Goal: Connect with others: Connect with others

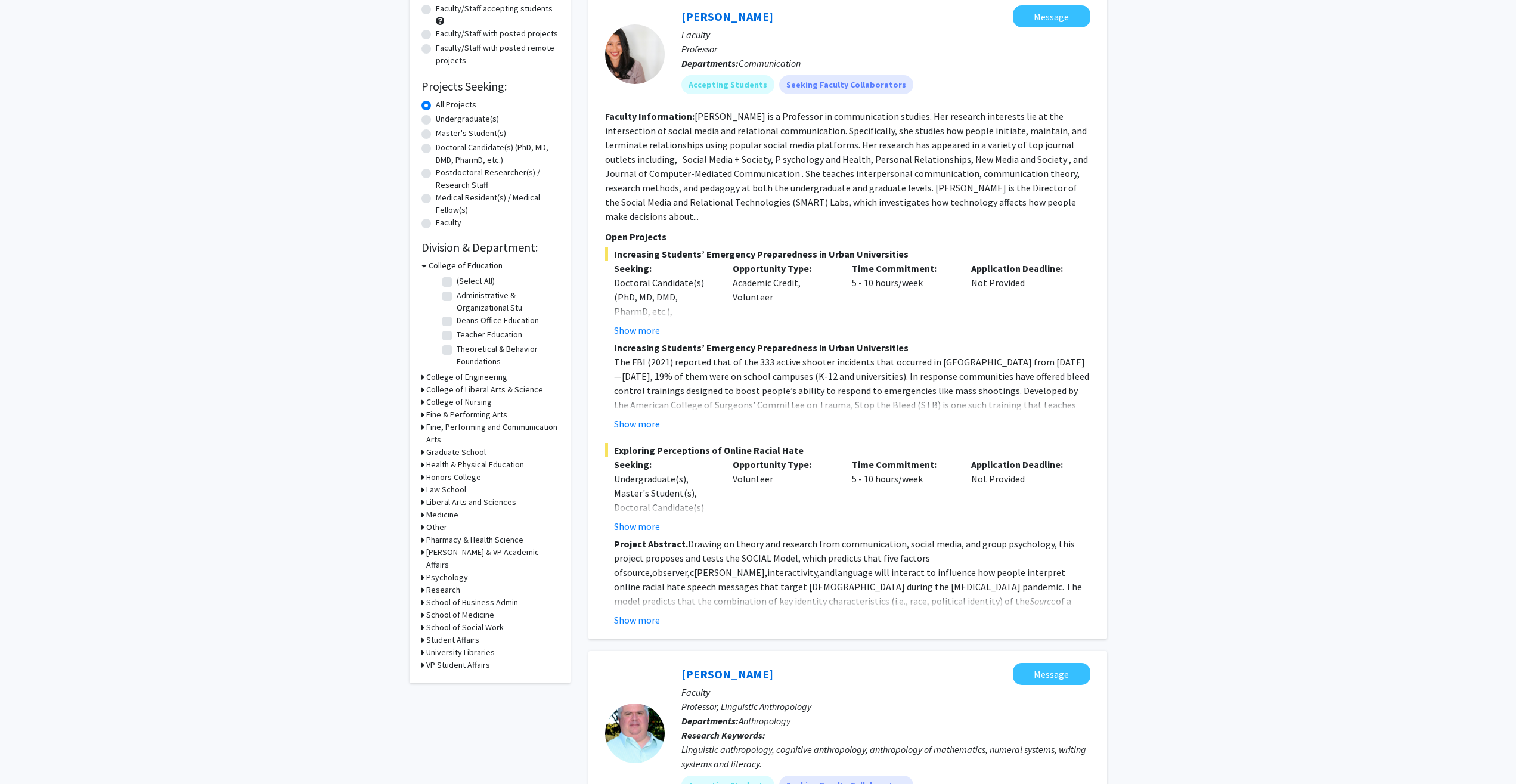
scroll to position [121, 0]
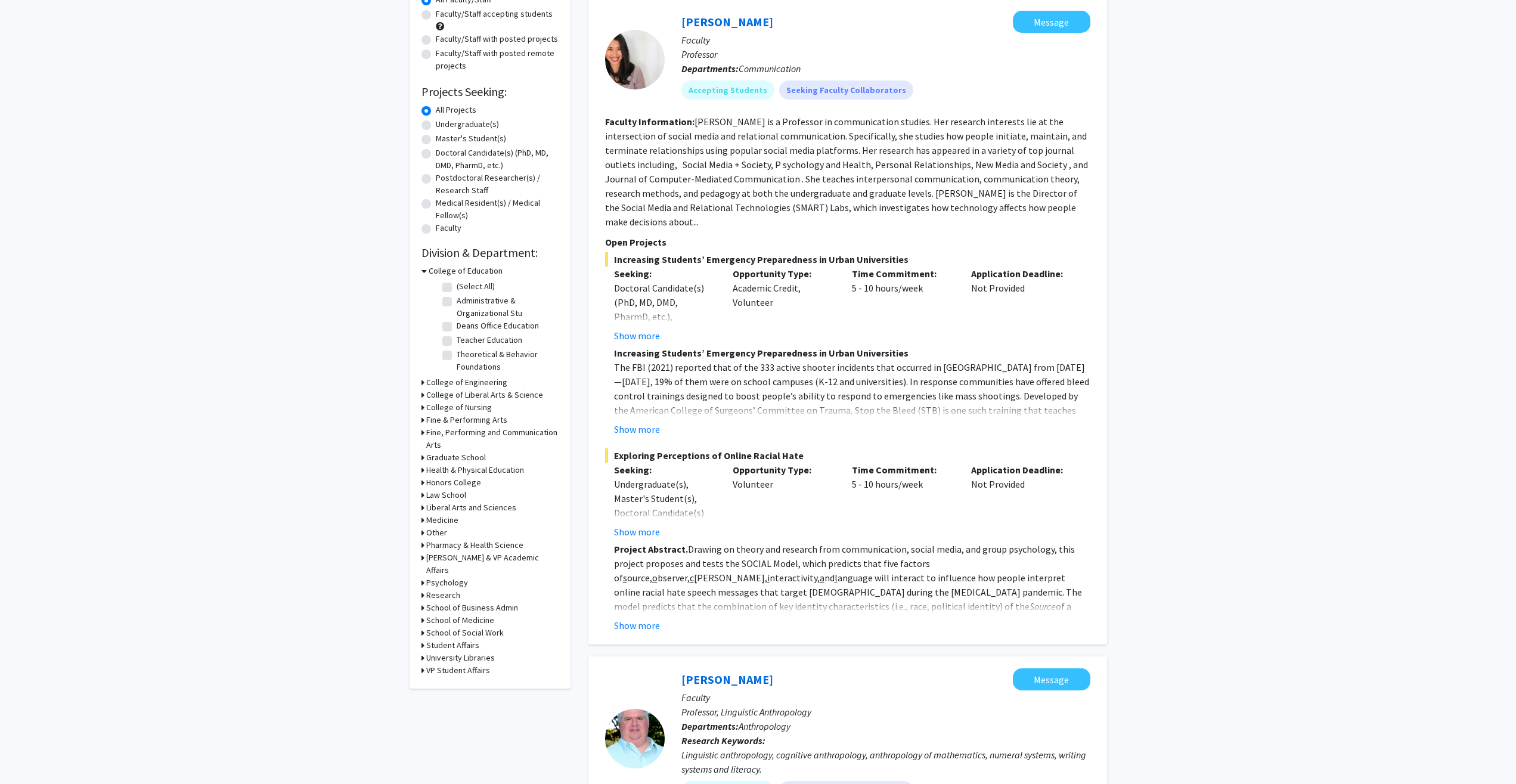
click at [422, 520] on icon at bounding box center [422, 520] width 3 height 12
click at [422, 521] on icon at bounding box center [424, 520] width 6 height 12
click at [426, 271] on icon at bounding box center [424, 270] width 6 height 12
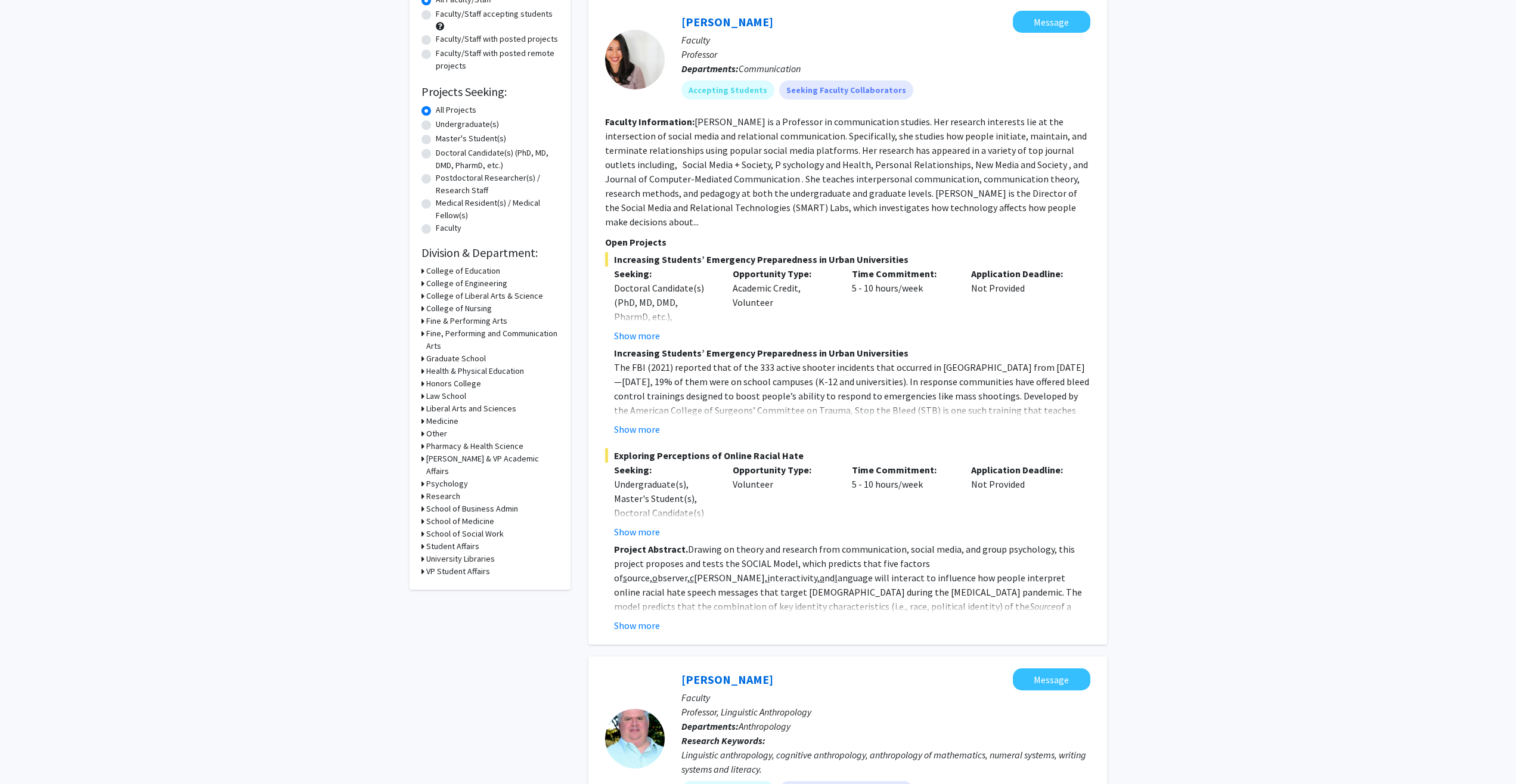
click at [422, 515] on icon at bounding box center [422, 520] width 3 height 12
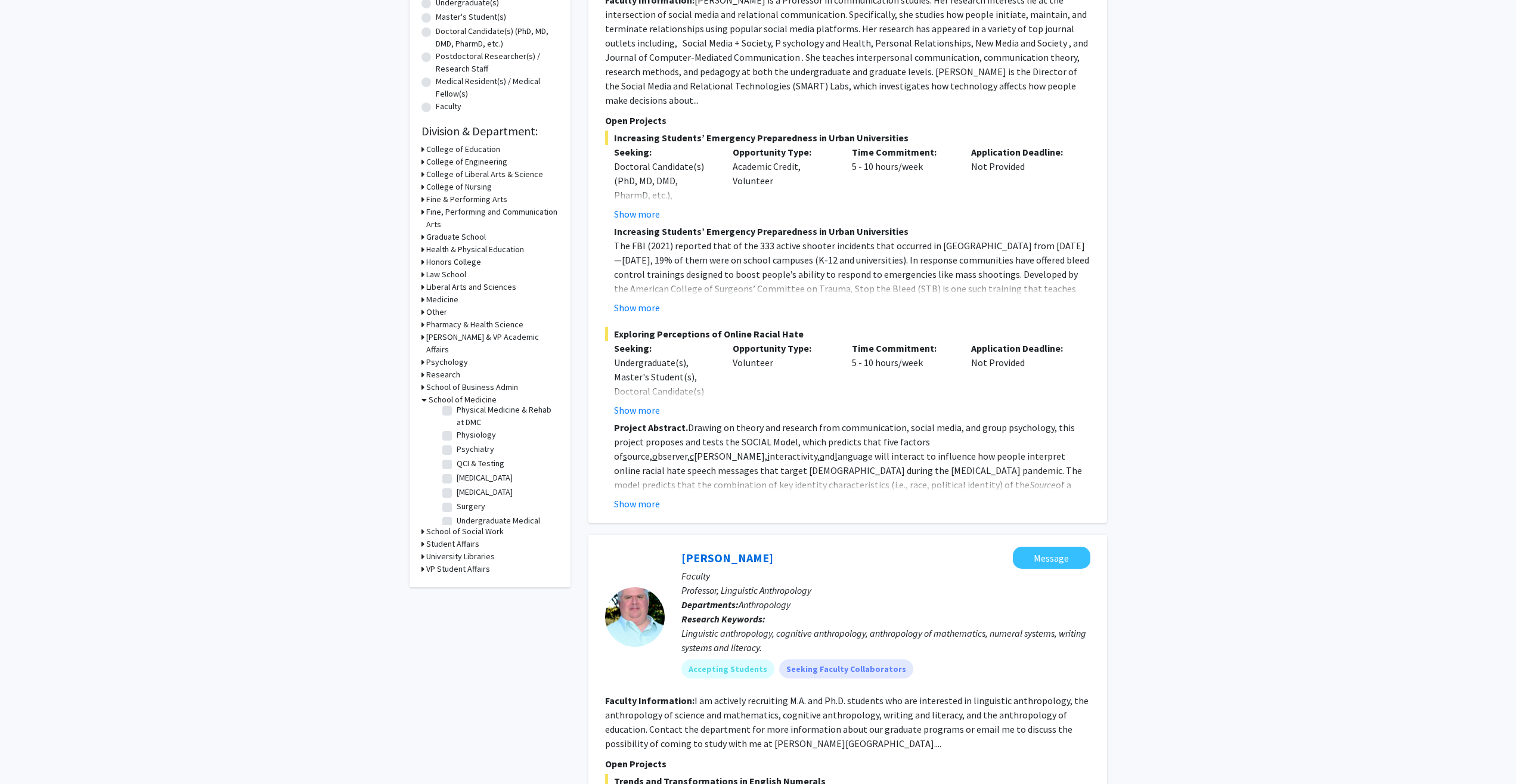
scroll to position [405, 0]
click at [473, 483] on label "Surgery" at bounding box center [471, 482] width 29 height 12
click at [465, 483] on input "Surgery" at bounding box center [461, 480] width 7 height 7
checkbox input "true"
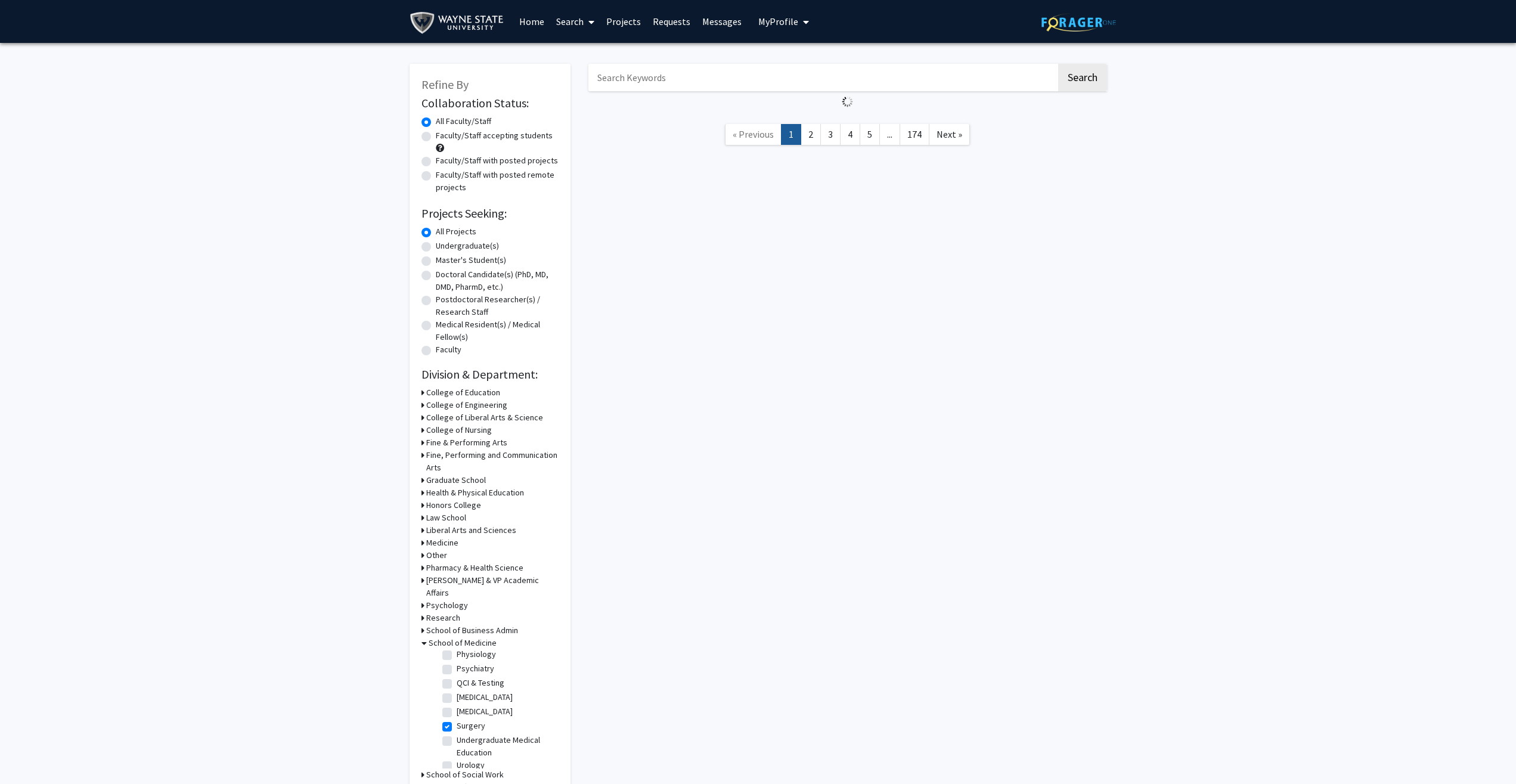
click at [473, 483] on h3 "Graduate School" at bounding box center [456, 479] width 60 height 12
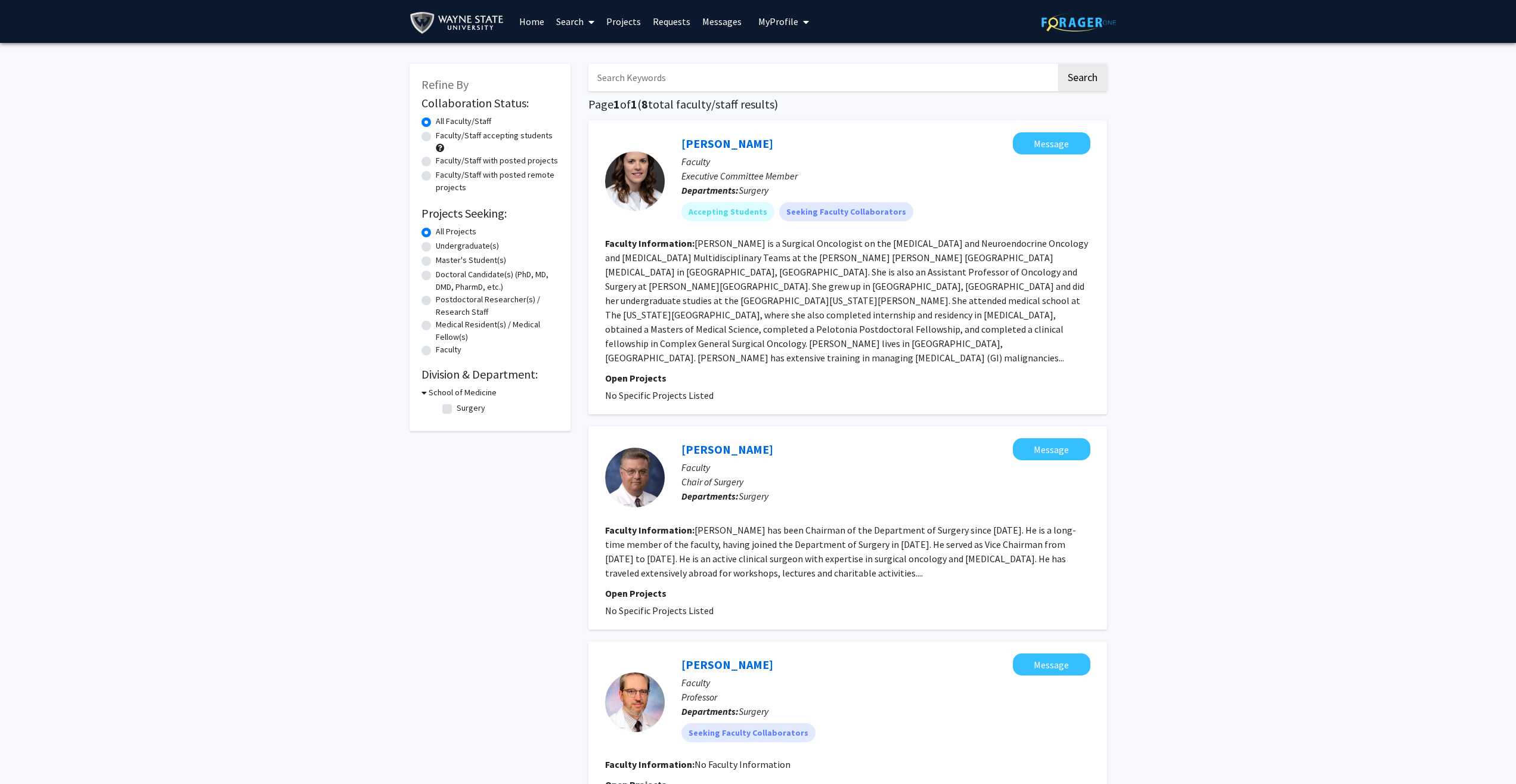
checkbox input "false"
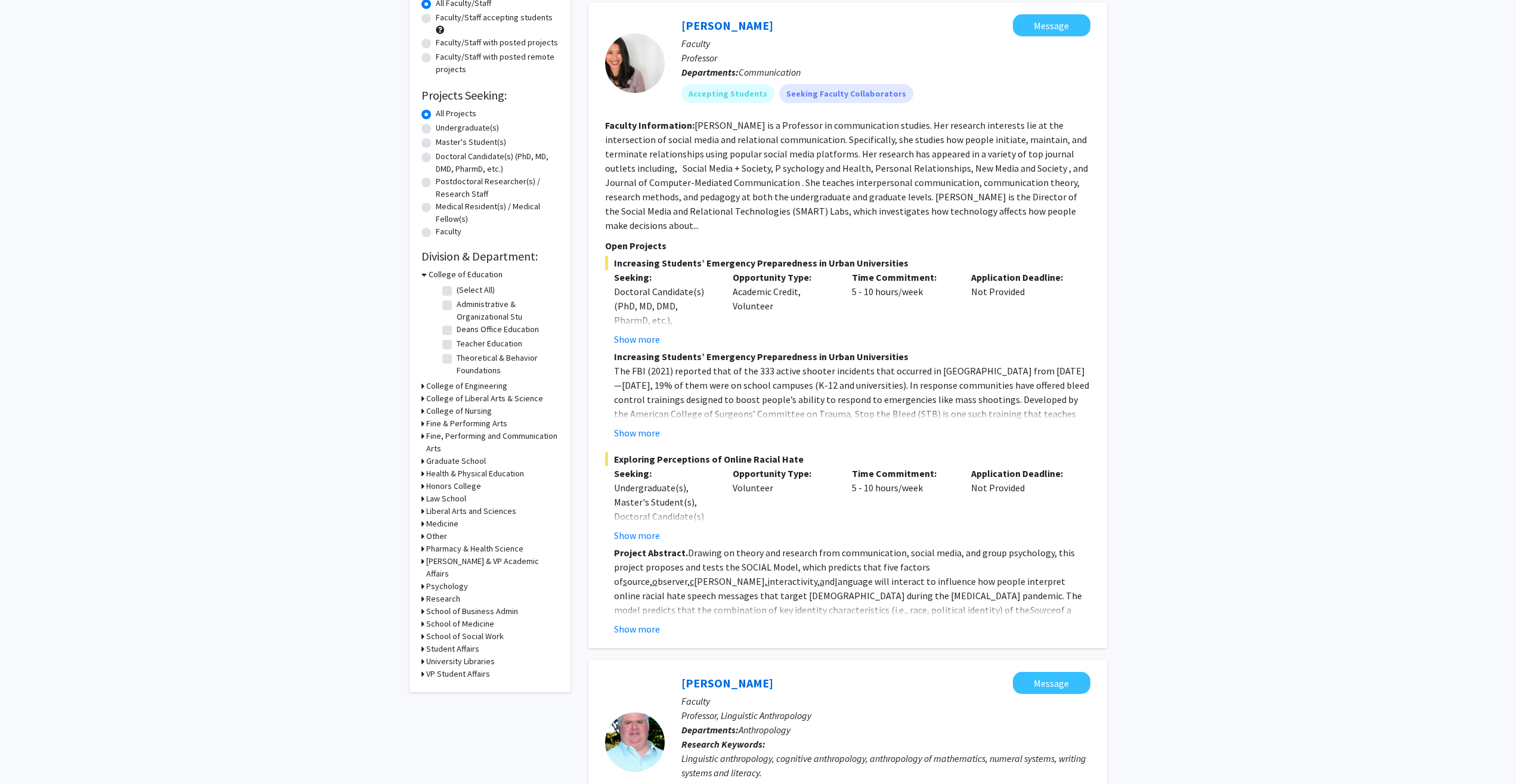
scroll to position [121, 0]
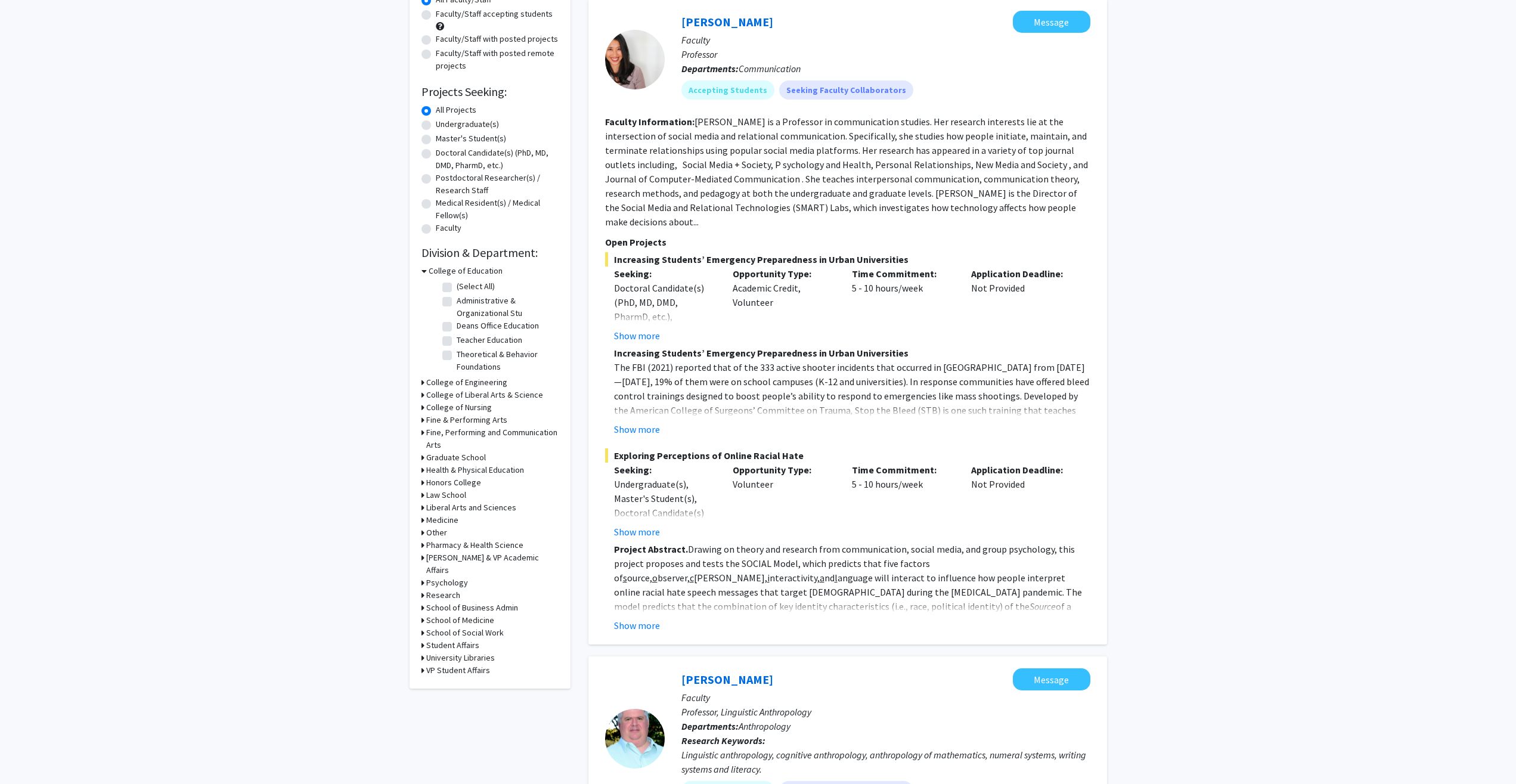
click at [421, 610] on div "Refine By Collaboration Status: Collaboration Status All Faculty/Staff Collabor…" at bounding box center [490, 315] width 161 height 747
click at [447, 614] on h3 "School of Medicine" at bounding box center [460, 620] width 68 height 12
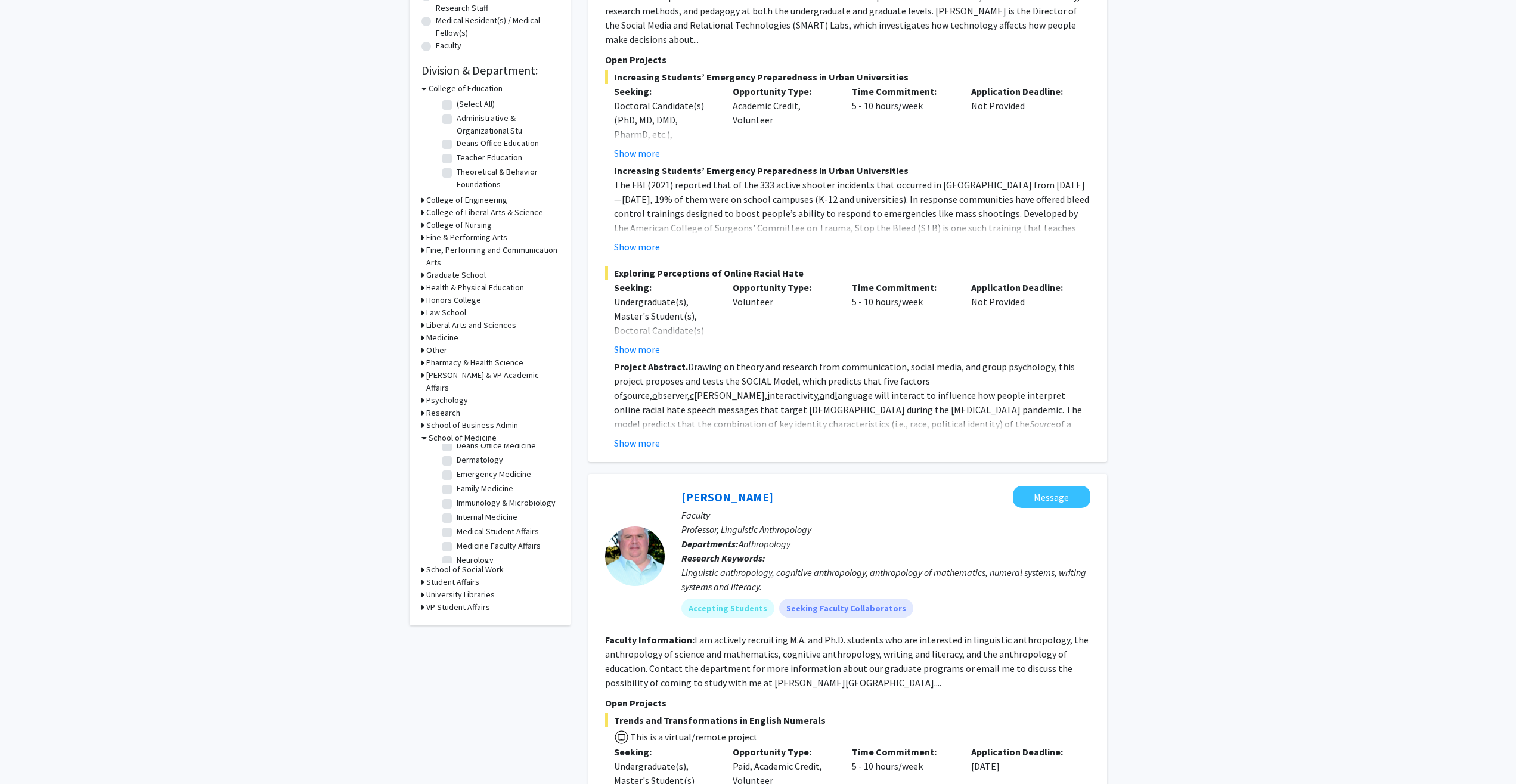
scroll to position [120, 0]
click at [482, 475] on label "Internal Medicine" at bounding box center [487, 472] width 61 height 12
click at [465, 475] on input "Internal Medicine" at bounding box center [461, 470] width 7 height 7
checkbox input "true"
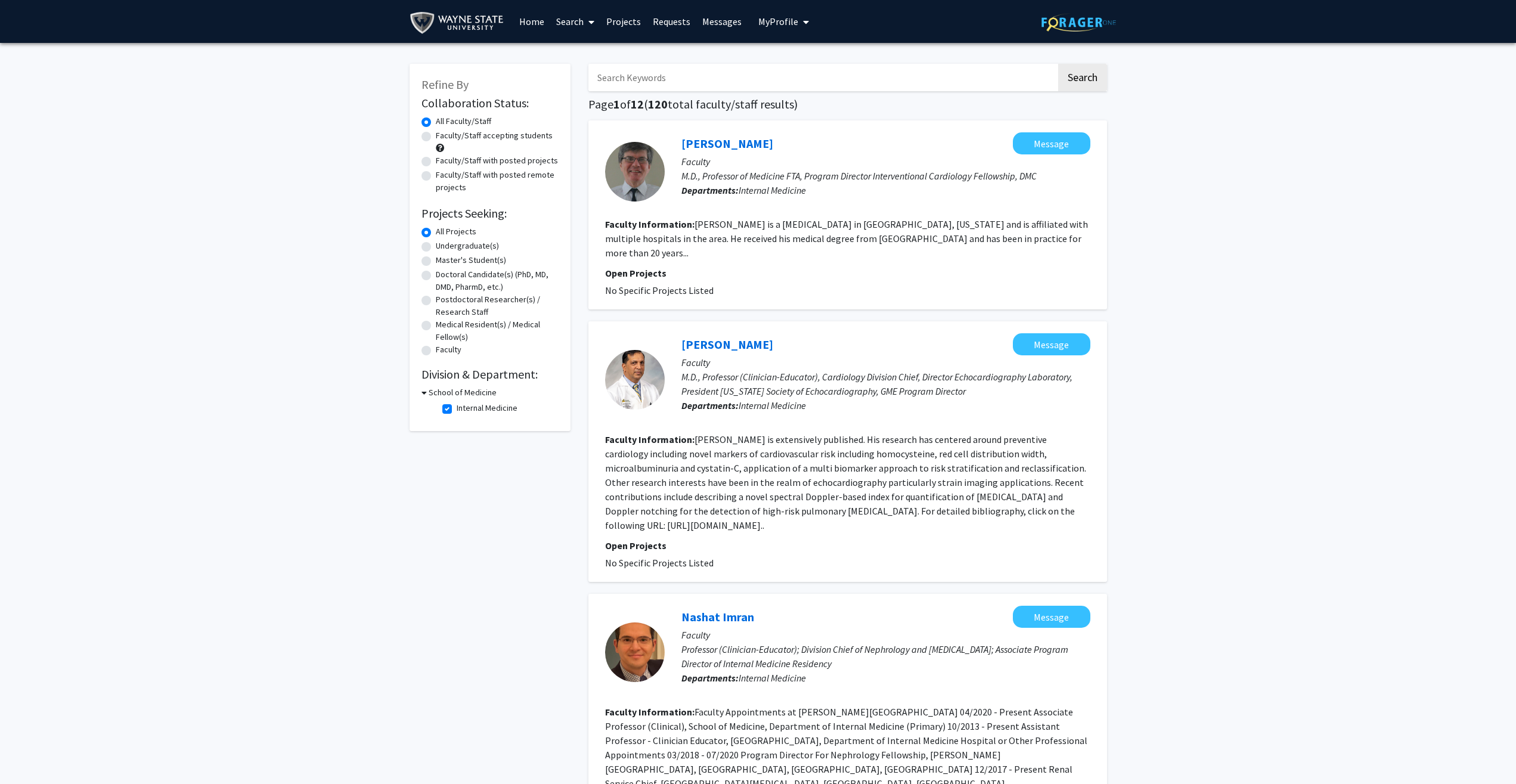
click at [536, 73] on input "Search Keywords" at bounding box center [822, 77] width 468 height 27
click at [536, 78] on input "Search Keywords" at bounding box center [822, 77] width 468 height 27
type input "cardiology"
click at [536, 64] on button "Search" at bounding box center [1082, 77] width 49 height 27
checkbox input "false"
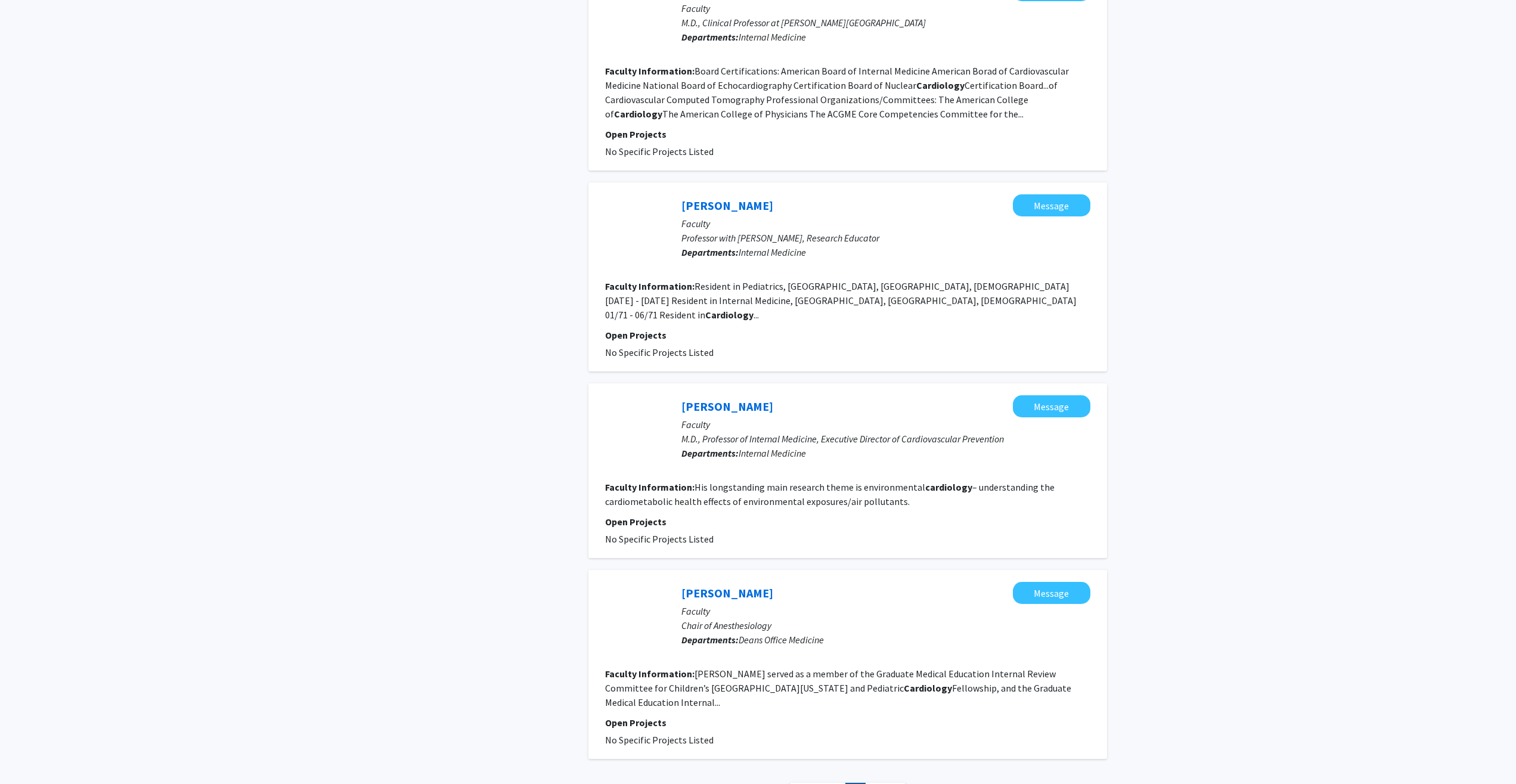
scroll to position [1235, 0]
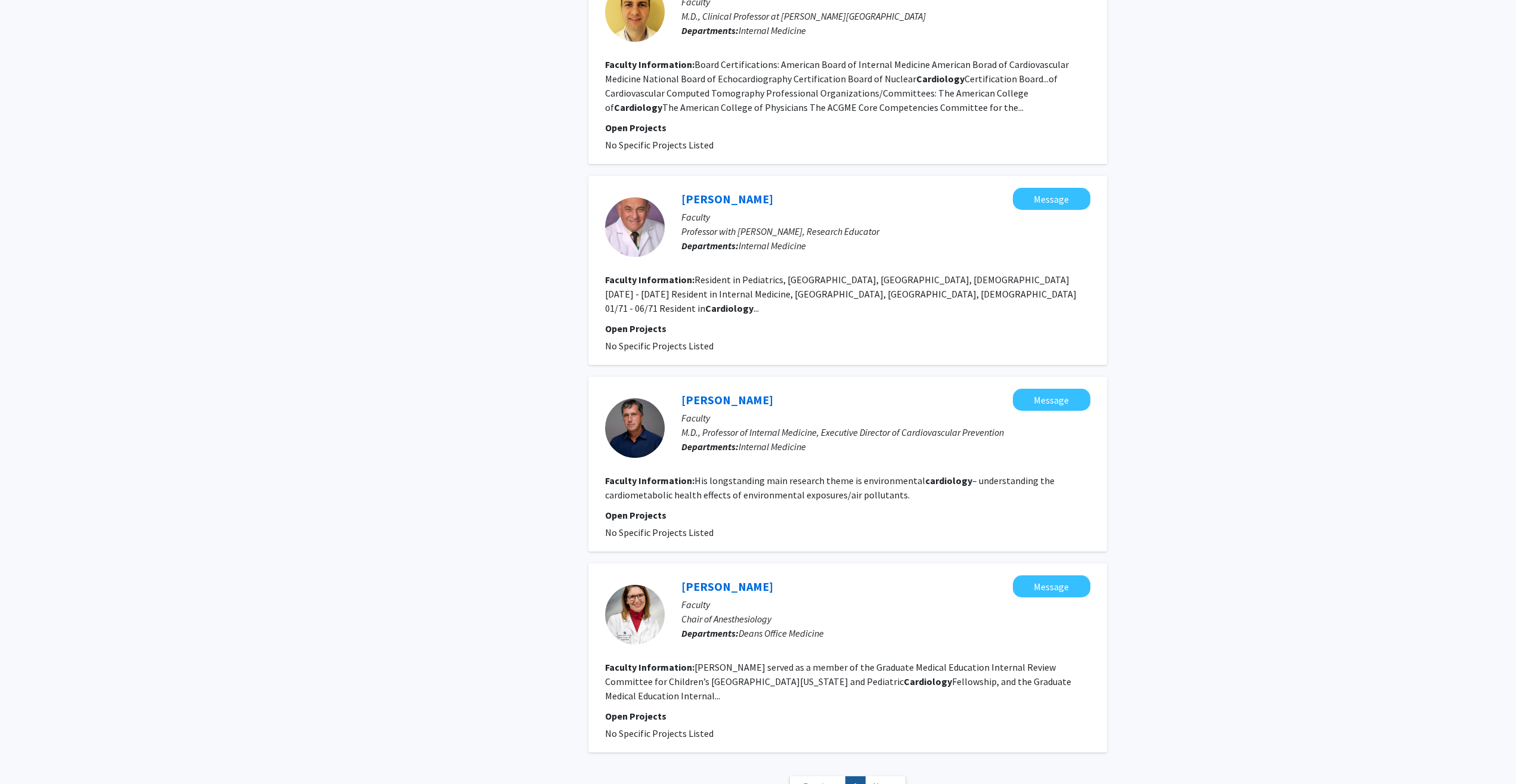
click at [536, 777] on link "Next »" at bounding box center [886, 787] width 41 height 21
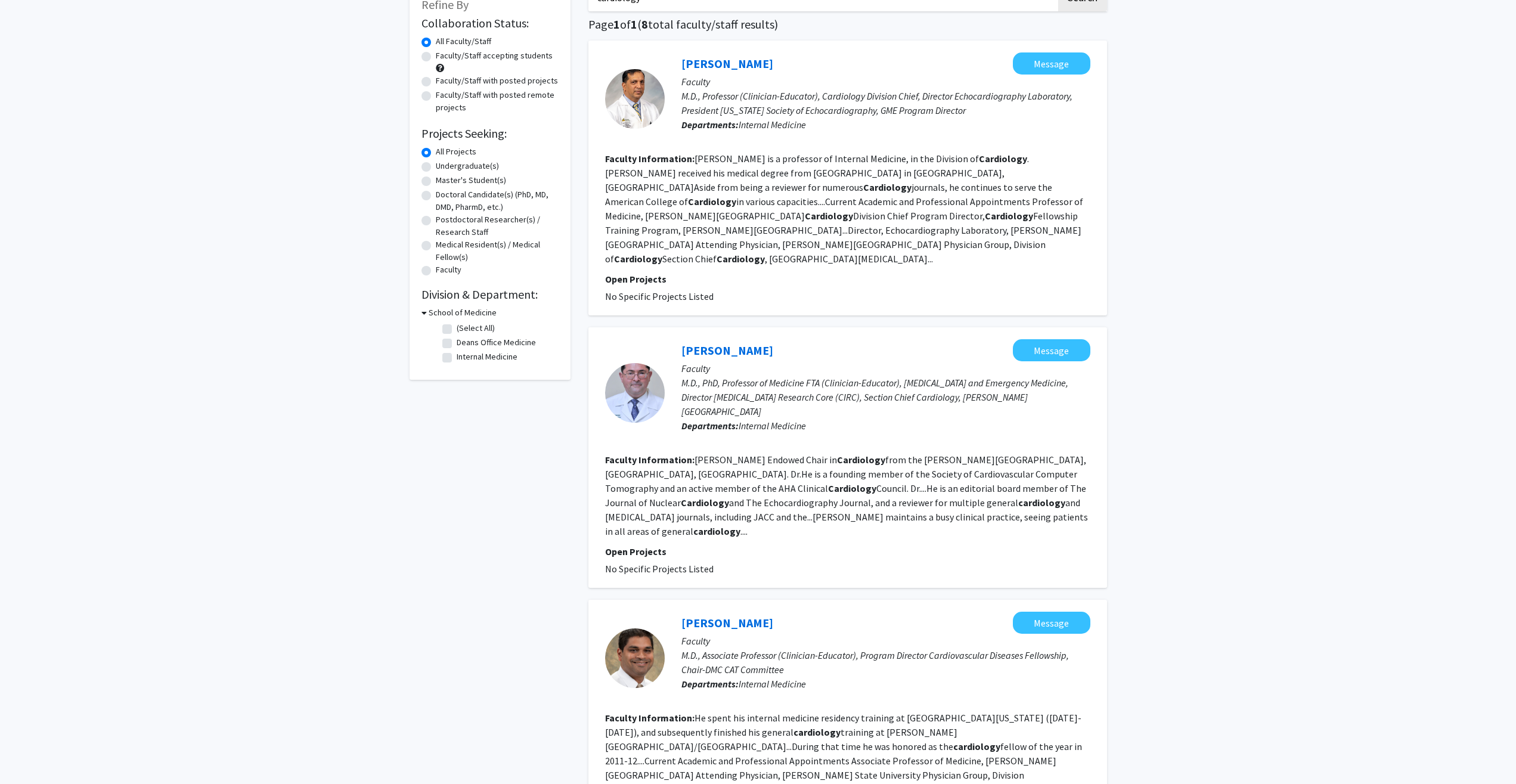
scroll to position [0, 0]
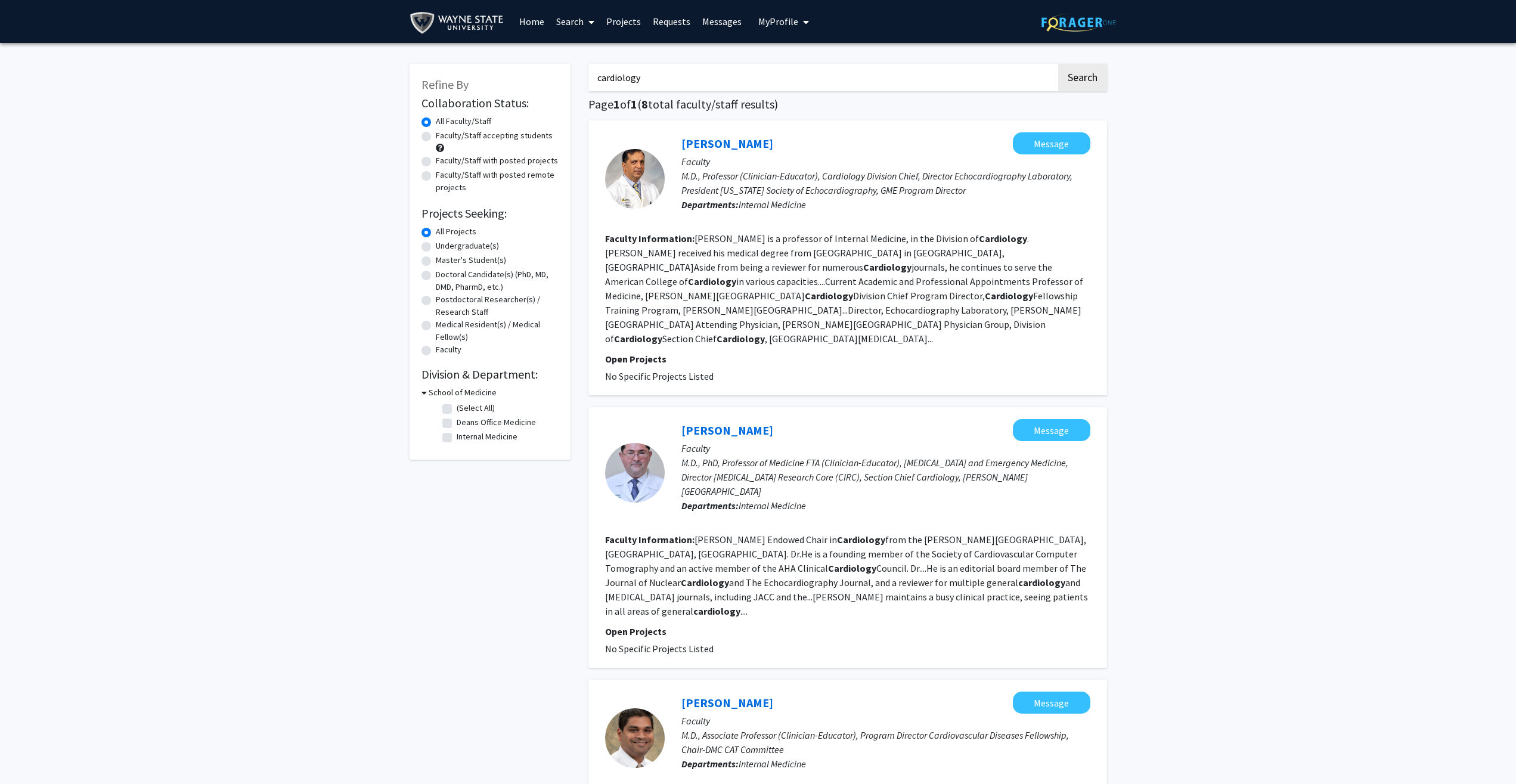
drag, startPoint x: 644, startPoint y: 79, endPoint x: 543, endPoint y: 68, distance: 101.6
click at [536, 68] on input "cardiology" at bounding box center [822, 77] width 468 height 27
click at [536, 64] on button "Search" at bounding box center [1082, 77] width 49 height 27
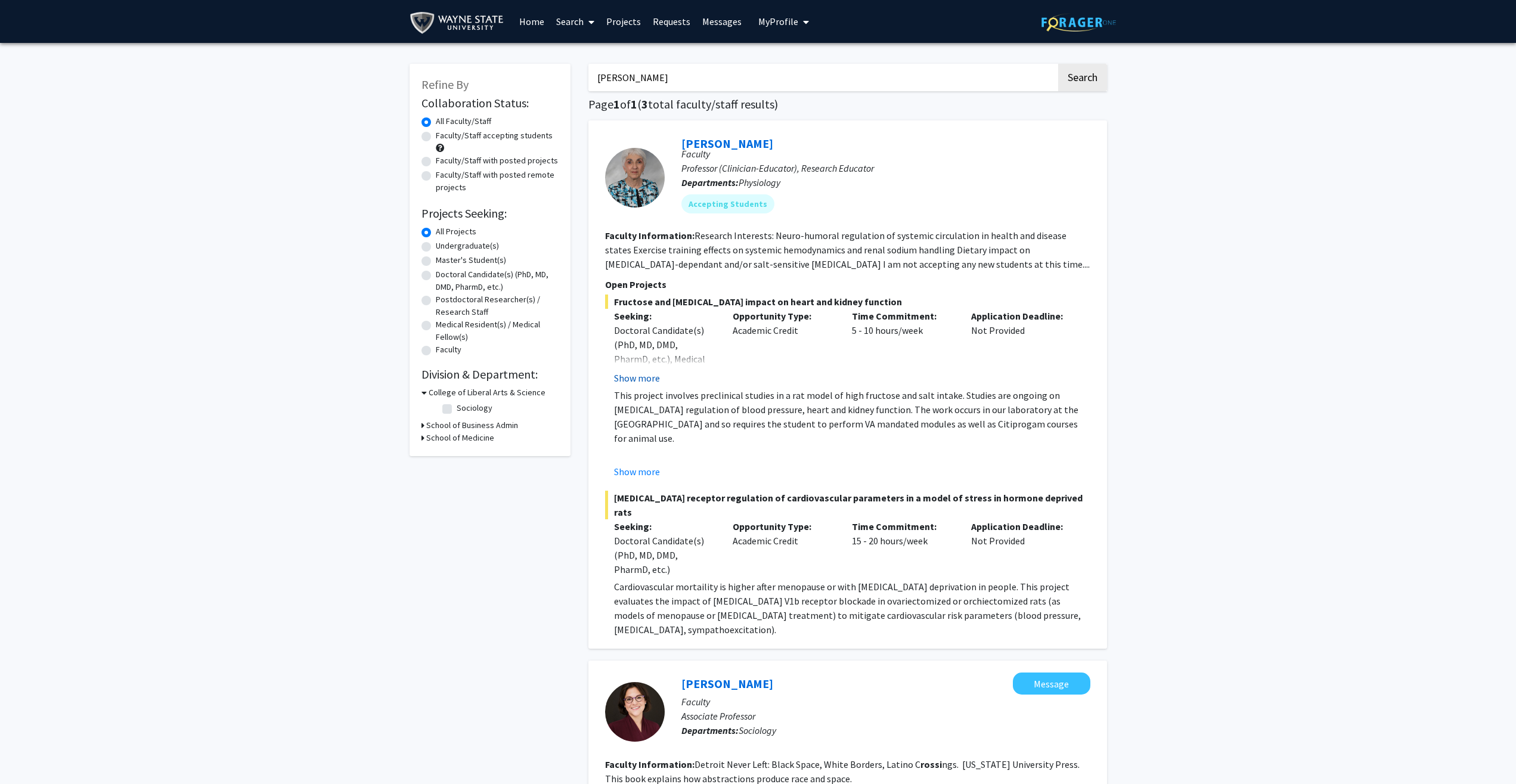
click at [536, 380] on button "Show more" at bounding box center [636, 378] width 46 height 14
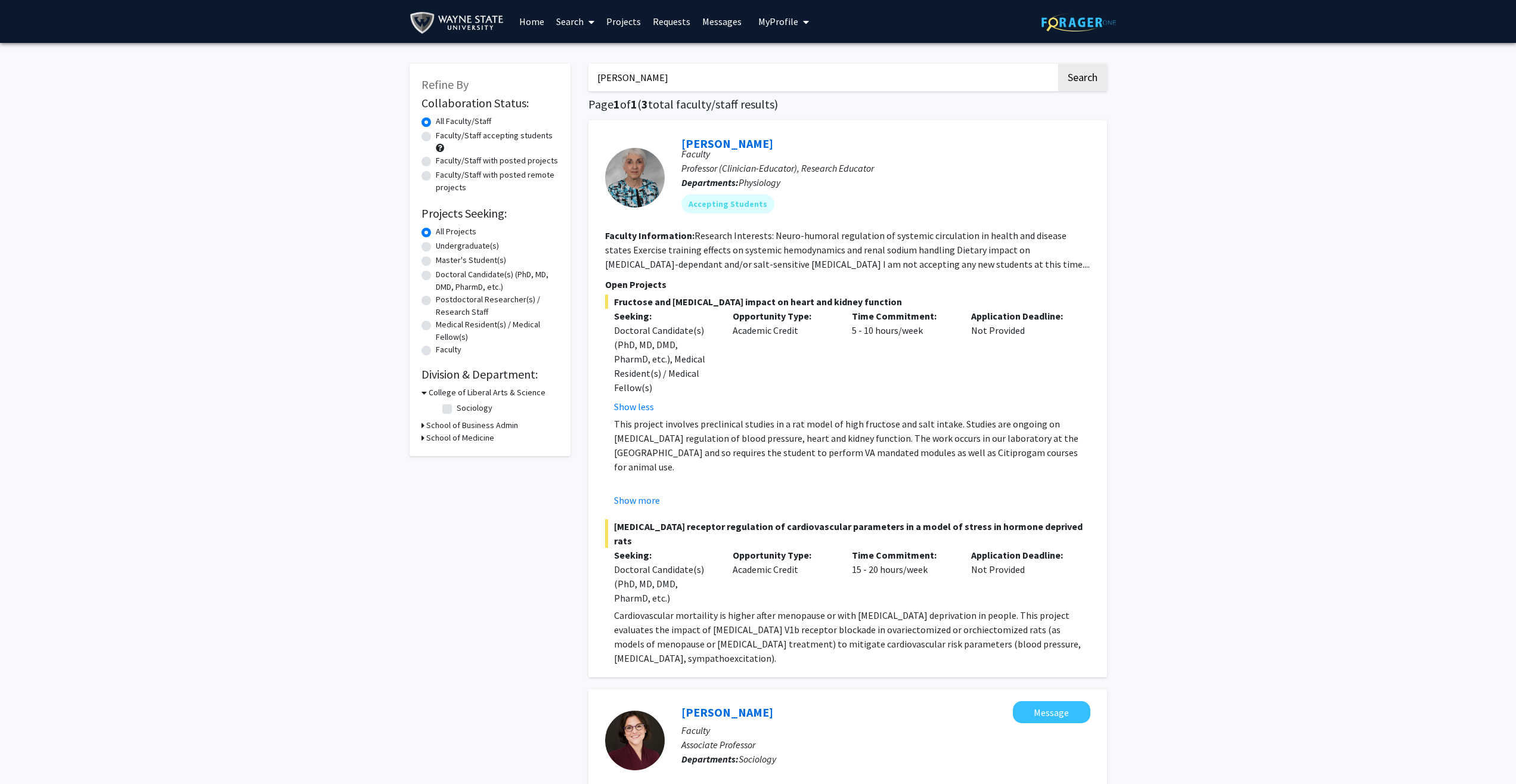
drag, startPoint x: 665, startPoint y: 81, endPoint x: 536, endPoint y: 72, distance: 129.3
click at [536, 72] on input "[PERSON_NAME]" at bounding box center [822, 77] width 468 height 27
type input "[MEDICAL_DATA]"
click at [536, 64] on button "Search" at bounding box center [1082, 77] width 49 height 27
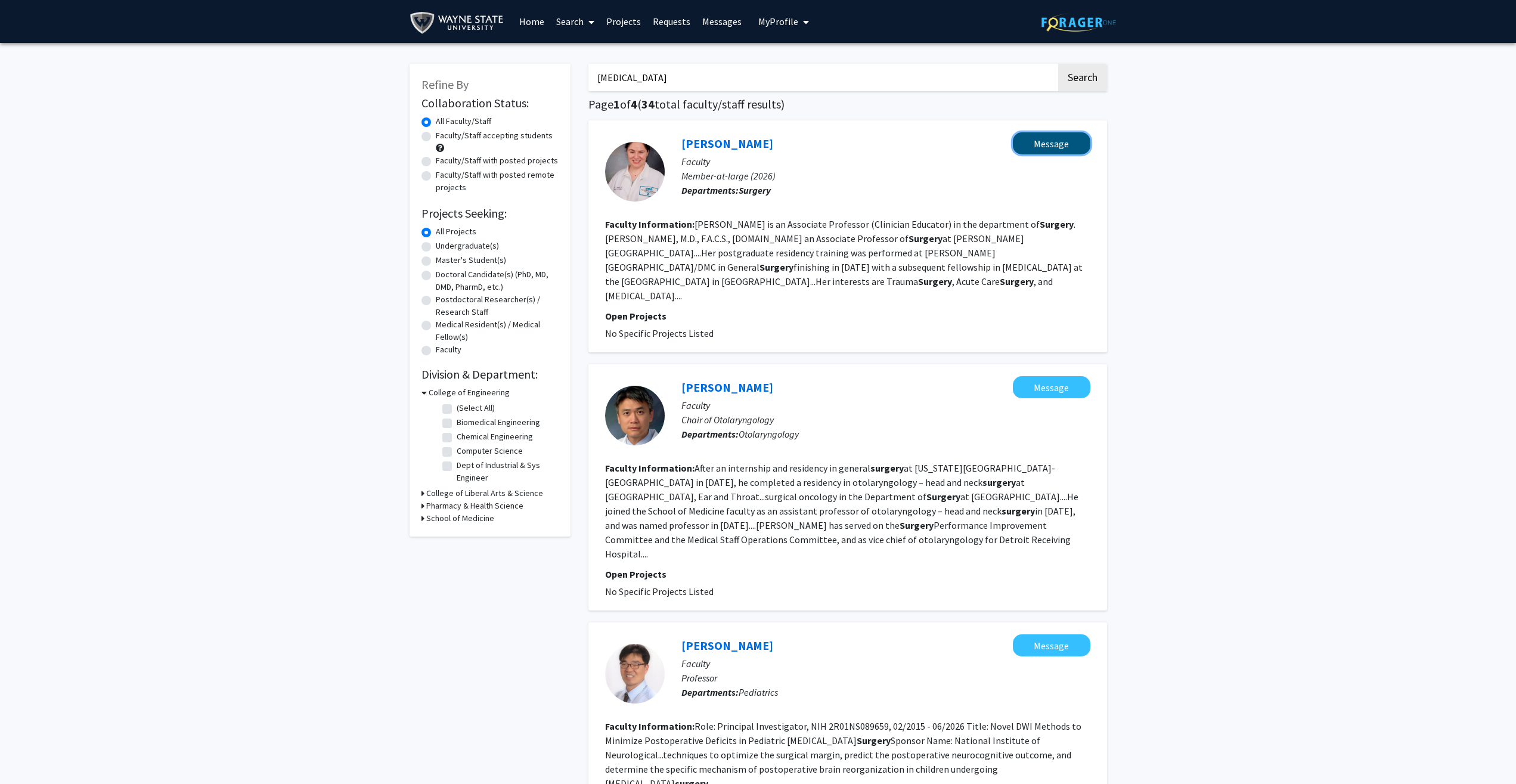
click at [536, 142] on button "Message" at bounding box center [1051, 144] width 78 height 22
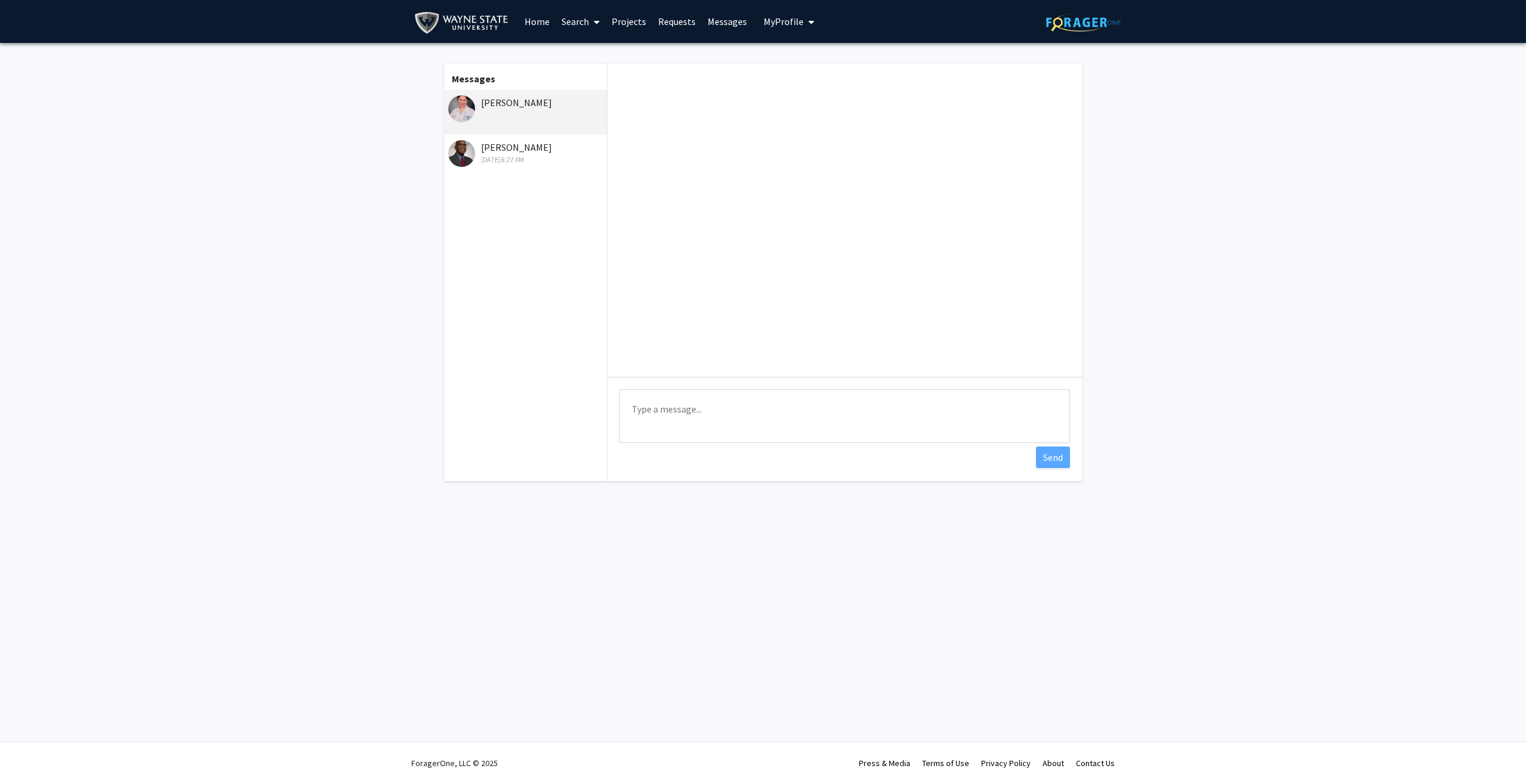
click at [535, 733] on div "Skip navigation Home Search Projects Requests Messages My Profile [PERSON_NAME]…" at bounding box center [763, 392] width 1526 height 784
